Goal: Navigation & Orientation: Locate item on page

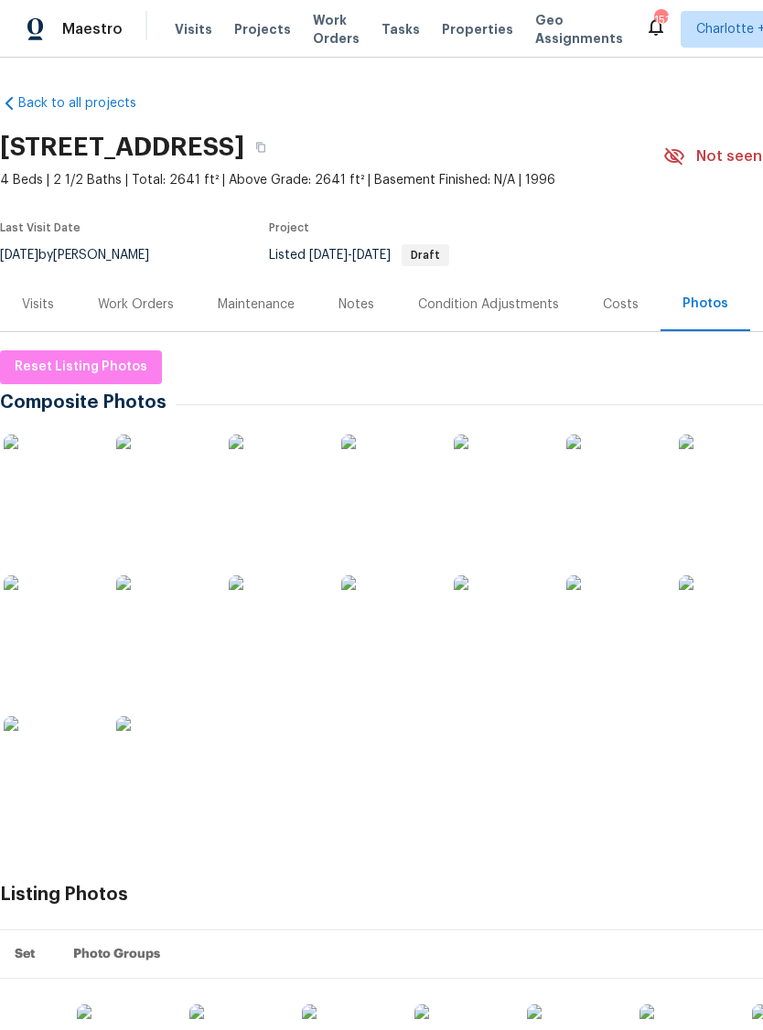
click at [41, 487] on img at bounding box center [49, 479] width 91 height 91
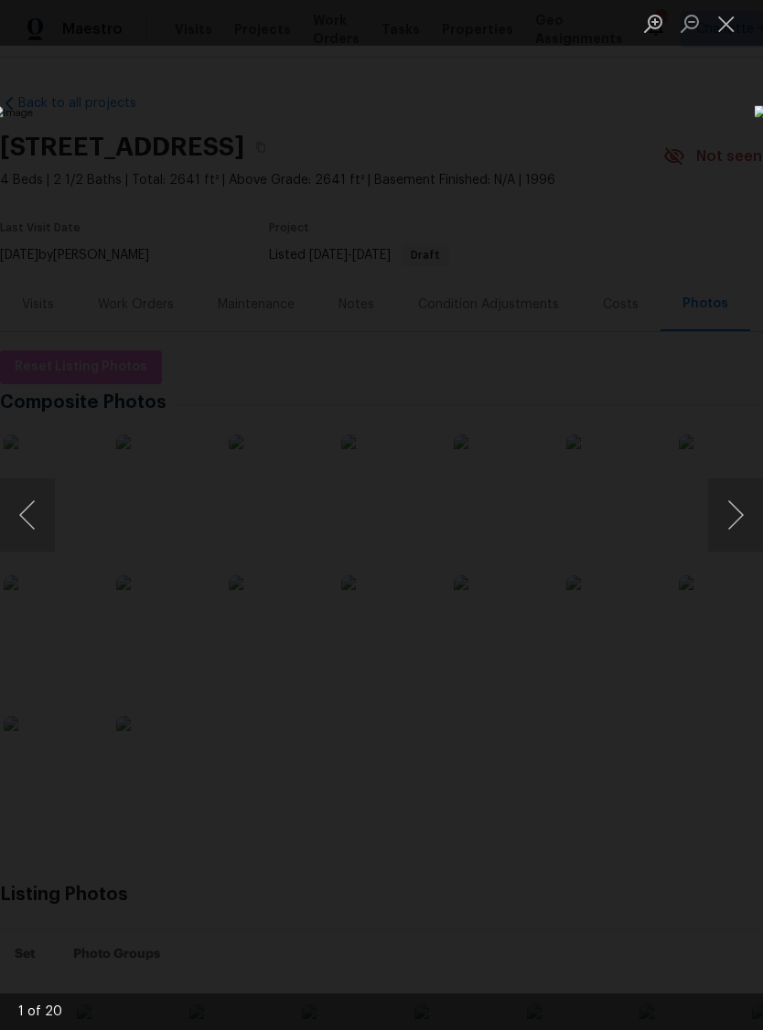
click at [735, 520] on button "Next image" at bounding box center [735, 514] width 55 height 73
click at [737, 513] on button "Next image" at bounding box center [735, 514] width 55 height 73
click at [735, 507] on button "Next image" at bounding box center [735, 514] width 55 height 73
click at [733, 505] on button "Next image" at bounding box center [735, 514] width 55 height 73
click at [731, 506] on button "Next image" at bounding box center [735, 514] width 55 height 73
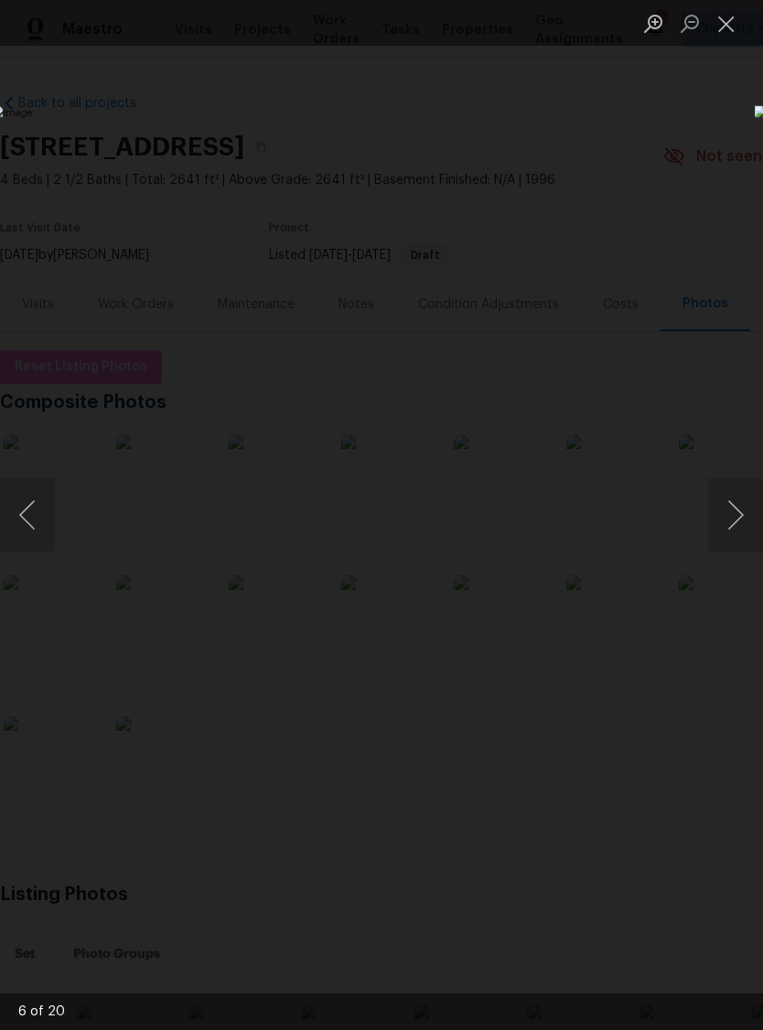
click at [727, 514] on button "Next image" at bounding box center [735, 514] width 55 height 73
click at [721, 509] on button "Next image" at bounding box center [735, 514] width 55 height 73
click at [722, 518] on button "Next image" at bounding box center [735, 514] width 55 height 73
click at [725, 510] on button "Next image" at bounding box center [735, 514] width 55 height 73
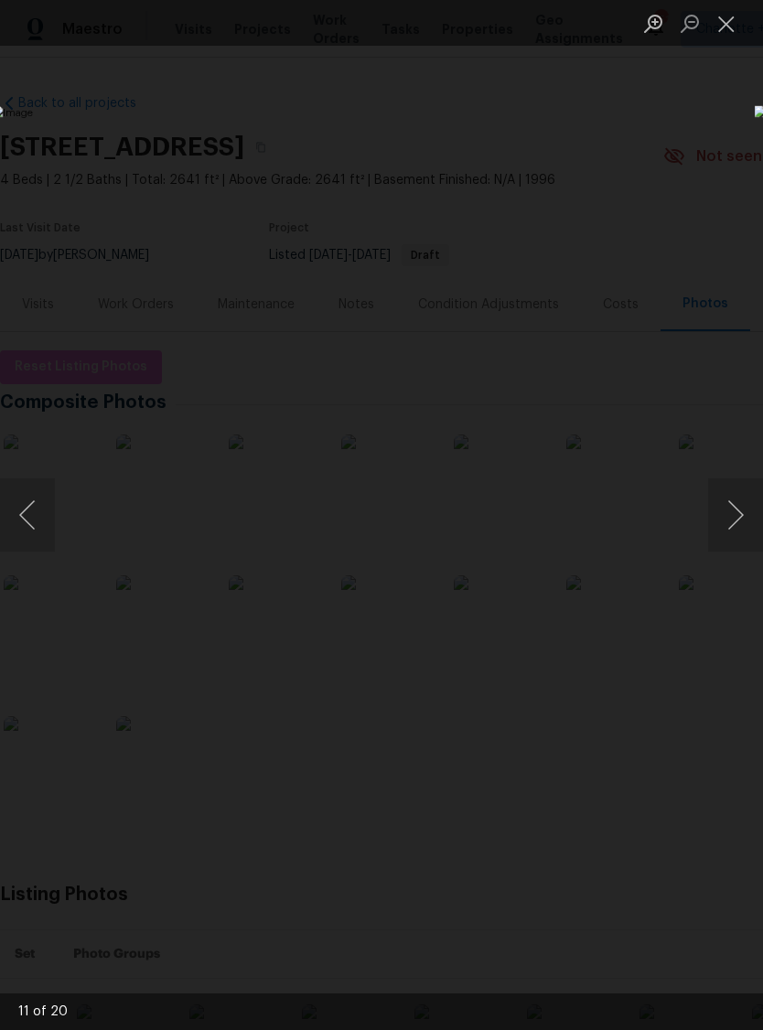
click at [730, 522] on button "Next image" at bounding box center [735, 514] width 55 height 73
click at [718, 521] on button "Next image" at bounding box center [735, 514] width 55 height 73
click at [726, 539] on button "Next image" at bounding box center [735, 514] width 55 height 73
click at [721, 543] on button "Next image" at bounding box center [735, 514] width 55 height 73
click at [725, 531] on button "Next image" at bounding box center [735, 514] width 55 height 73
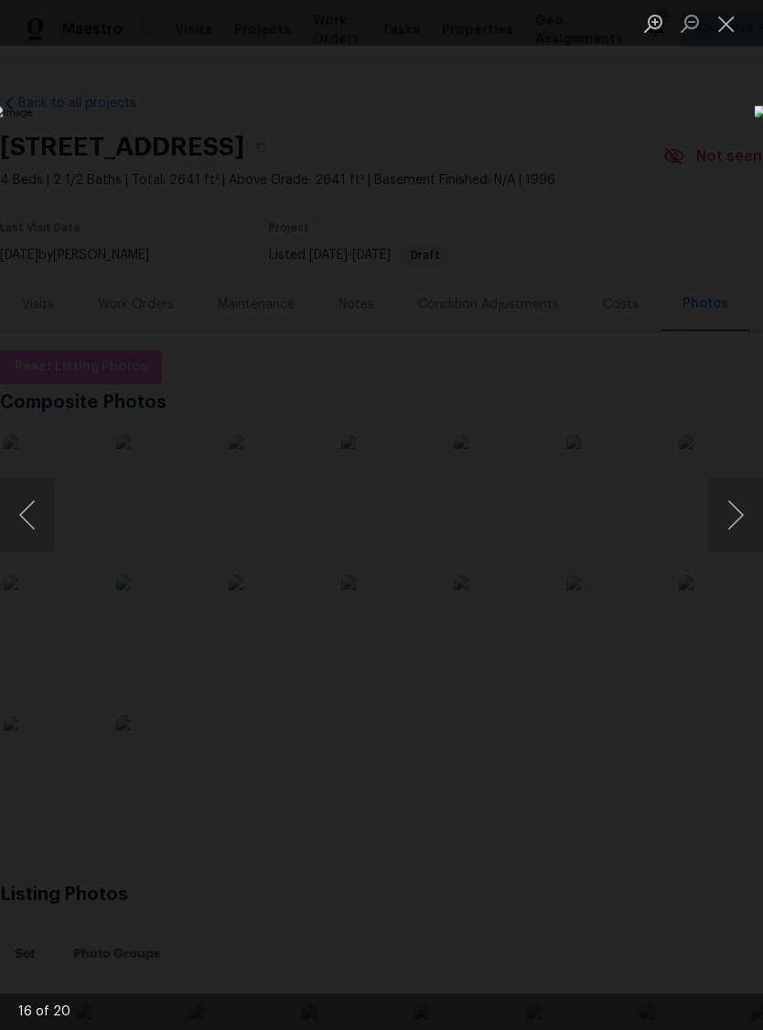
click at [725, 531] on button "Next image" at bounding box center [735, 514] width 55 height 73
click at [53, 509] on button "Previous image" at bounding box center [27, 514] width 55 height 73
click at [744, 502] on button "Next image" at bounding box center [735, 514] width 55 height 73
click at [731, 497] on button "Next image" at bounding box center [735, 514] width 55 height 73
click at [738, 503] on button "Next image" at bounding box center [735, 514] width 55 height 73
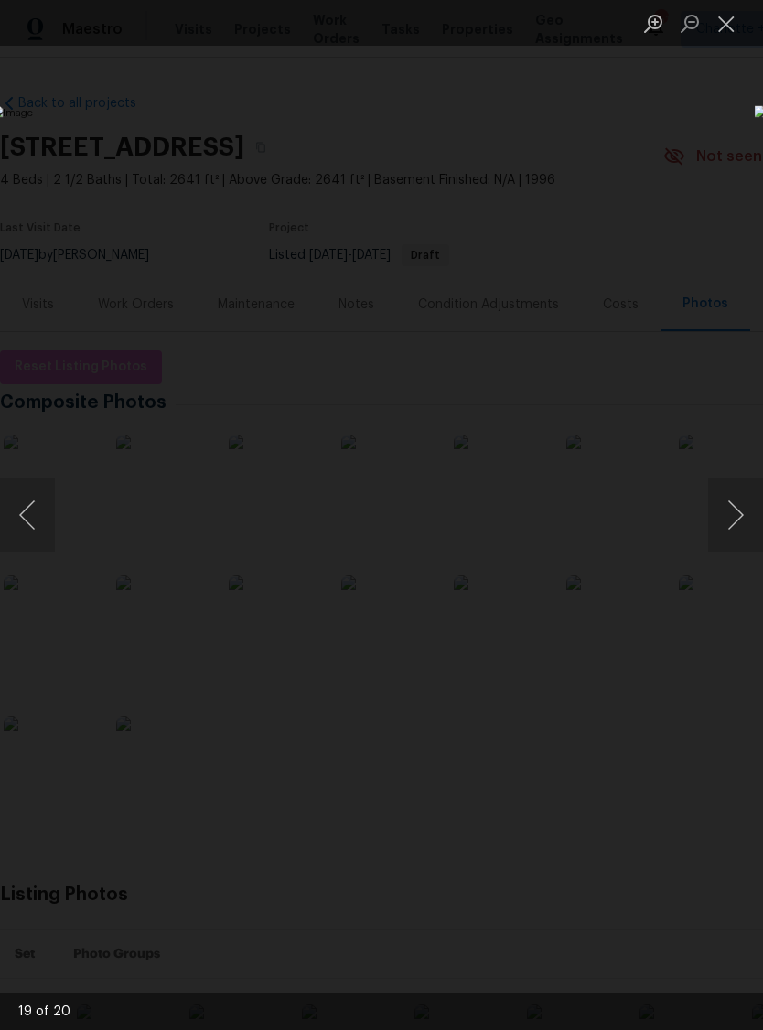
click at [738, 512] on button "Next image" at bounding box center [735, 514] width 55 height 73
click at [739, 522] on button "Next image" at bounding box center [735, 514] width 55 height 73
click at [29, 518] on button "Previous image" at bounding box center [27, 514] width 55 height 73
click at [736, 518] on button "Next image" at bounding box center [735, 514] width 55 height 73
click at [726, 15] on button "Close lightbox" at bounding box center [726, 23] width 37 height 32
